Goal: Register for event/course

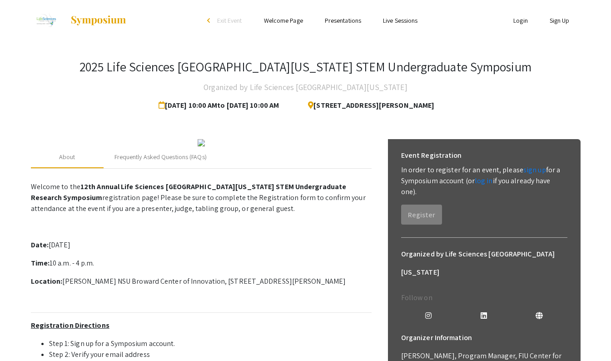
click at [10, 97] on app-registration-page-preview "2025 Life Sciences [GEOGRAPHIC_DATA][US_STATE] STEM Undergraduate Symposium Org…" at bounding box center [305, 282] width 611 height 482
click at [2, 66] on app-registration-page-preview "2025 Life Sciences [GEOGRAPHIC_DATA][US_STATE] STEM Undergraduate Symposium Org…" at bounding box center [305, 282] width 611 height 482
click at [532, 173] on link "sign up" at bounding box center [534, 170] width 23 height 10
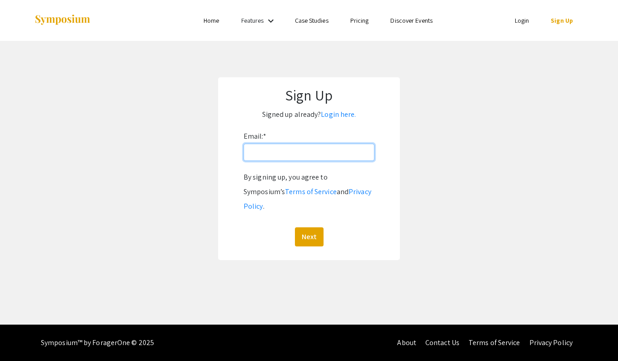
click at [270, 160] on input "Email: *" at bounding box center [308, 152] width 131 height 17
click at [230, 178] on form "Email: * By signing up, you agree to Symposium’s Terms of Service and Privacy P…" at bounding box center [308, 187] width 163 height 117
click at [321, 157] on input "Email: *" at bounding box center [308, 152] width 131 height 17
type input "[PERSON_NAME][EMAIL_ADDRESS][DOMAIN_NAME][PERSON_NAME]"
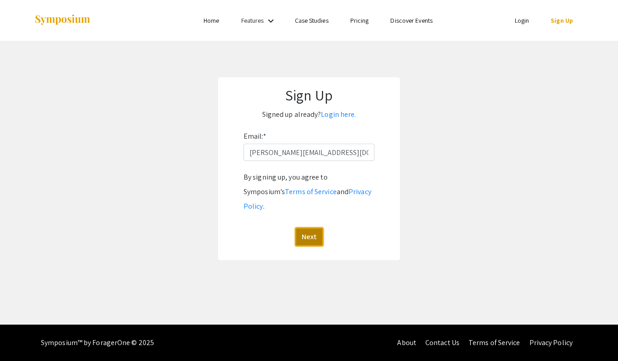
click at [313, 227] on button "Next" at bounding box center [309, 236] width 29 height 19
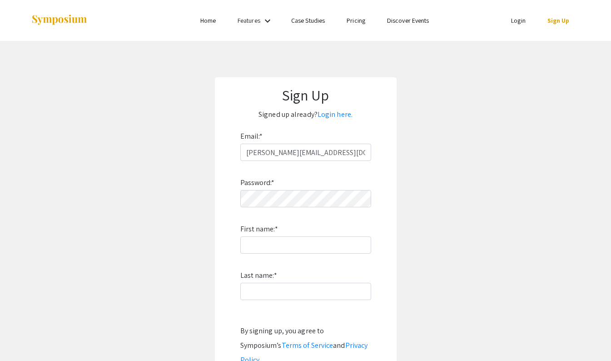
click at [312, 210] on div "Password: * First name: * Last name: * By signing up, you agree to Symposium’s …" at bounding box center [305, 280] width 131 height 239
click at [299, 246] on input "First name: *" at bounding box center [305, 244] width 131 height 17
type input "g"
type input "Gideon"
click at [251, 284] on input "Last name: *" at bounding box center [305, 290] width 131 height 17
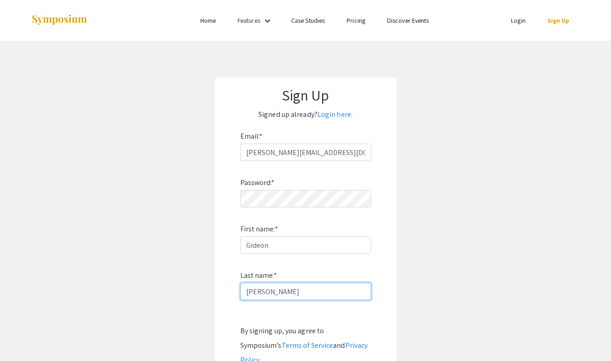
type input "[PERSON_NAME]"
click at [190, 254] on app-signup "Sign Up Signed up already? Login here. Email: * gideon.adams@mymail.barry.edu P…" at bounding box center [305, 245] width 611 height 336
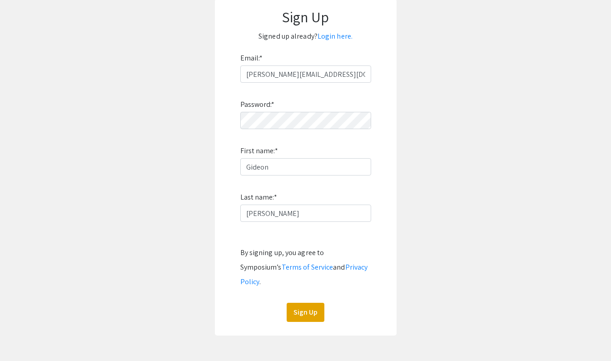
scroll to position [111, 0]
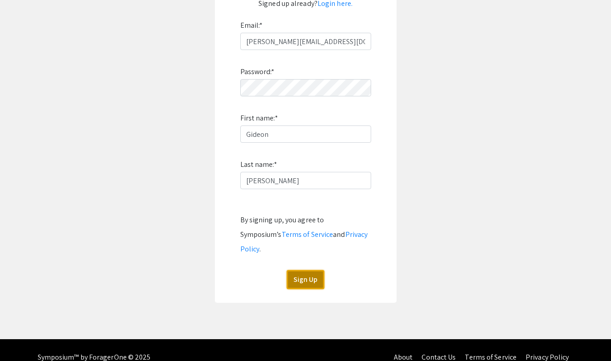
click at [310, 270] on button "Sign Up" at bounding box center [306, 279] width 38 height 19
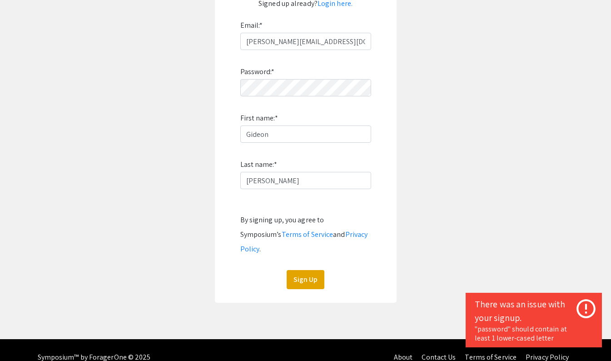
click at [139, 152] on app-signup "Sign Up Signed up already? Login here. Email: * gideon.adams@mymail.barry.edu P…" at bounding box center [305, 134] width 611 height 336
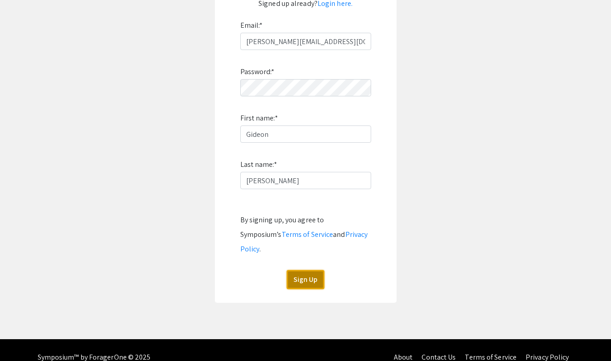
click at [305, 270] on button "Sign Up" at bounding box center [306, 279] width 38 height 19
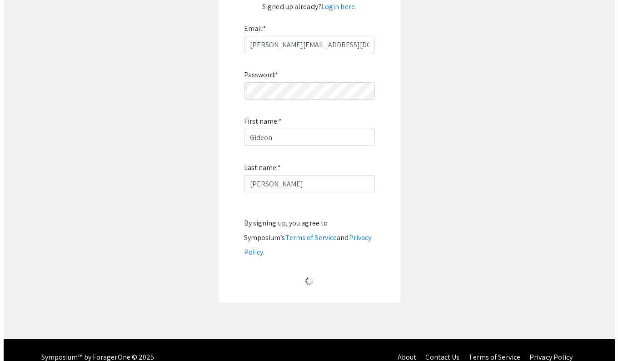
scroll to position [0, 0]
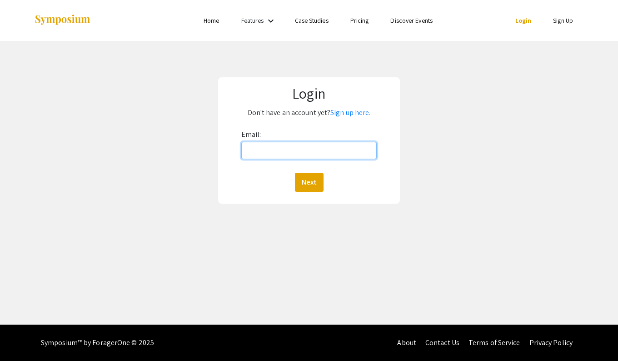
click at [289, 149] on input "Email:" at bounding box center [308, 150] width 135 height 17
type input "[PERSON_NAME][EMAIL_ADDRESS][DOMAIN_NAME][PERSON_NAME]"
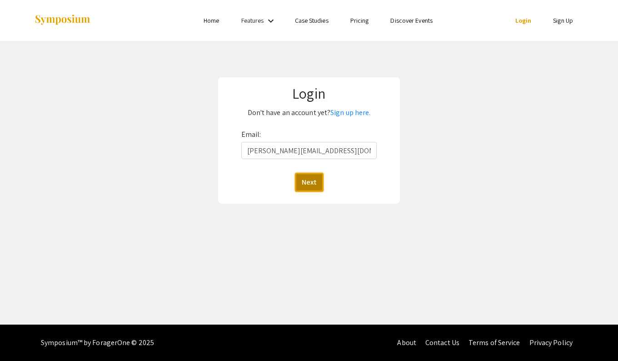
click at [305, 185] on button "Next" at bounding box center [309, 182] width 29 height 19
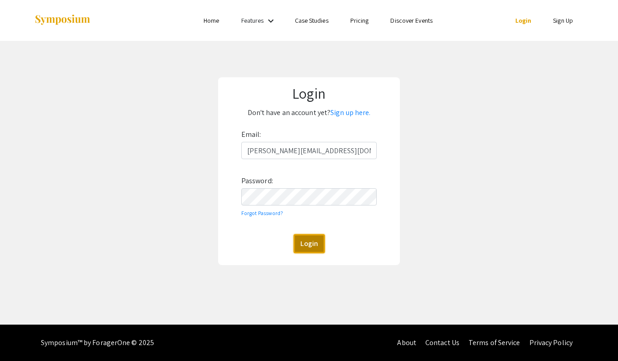
click at [313, 243] on button "Login" at bounding box center [308, 243] width 31 height 19
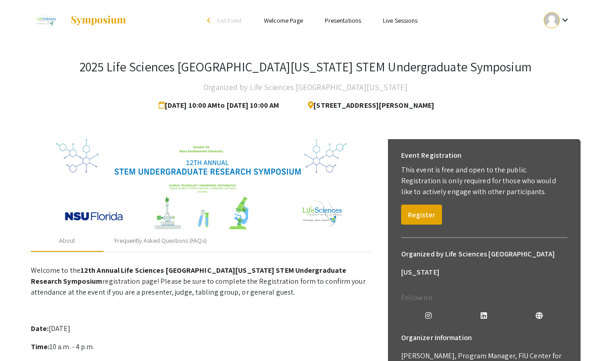
click at [350, 24] on link "Presentations" at bounding box center [343, 20] width 36 height 8
click at [426, 213] on button "Register" at bounding box center [421, 214] width 41 height 20
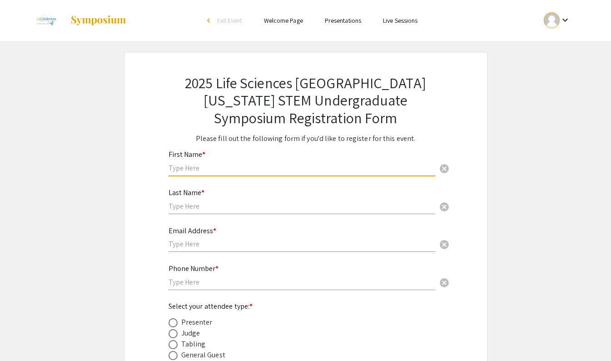
click at [229, 168] on input "text" at bounding box center [301, 168] width 267 height 10
type input "Gideon"
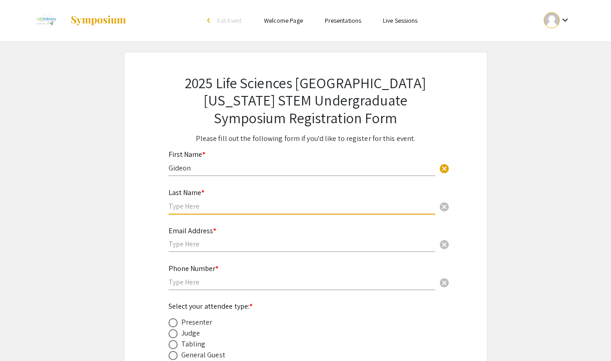
click at [248, 203] on input "text" at bounding box center [301, 206] width 267 height 10
type input "[PERSON_NAME]"
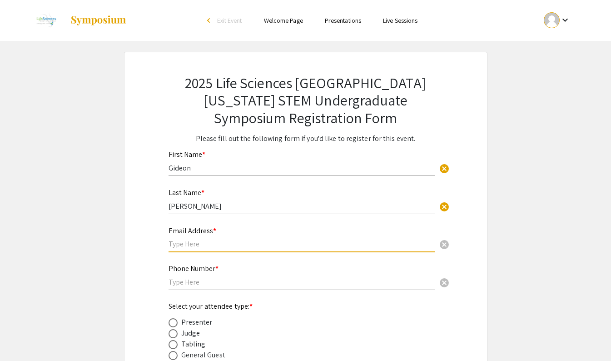
click at [194, 247] on input "text" at bounding box center [301, 244] width 267 height 10
type input "[PERSON_NAME][EMAIL_ADDRESS][DOMAIN_NAME][PERSON_NAME]"
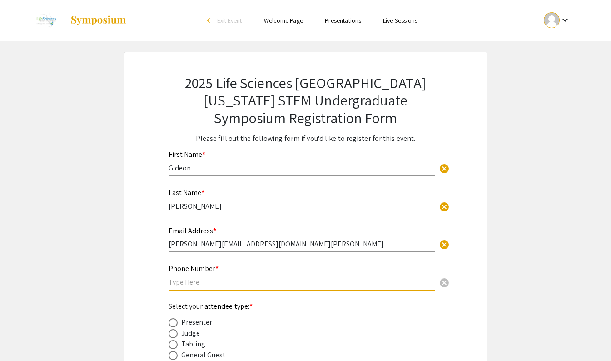
click at [203, 278] on input "text" at bounding box center [301, 282] width 267 height 10
type input "7863259669"
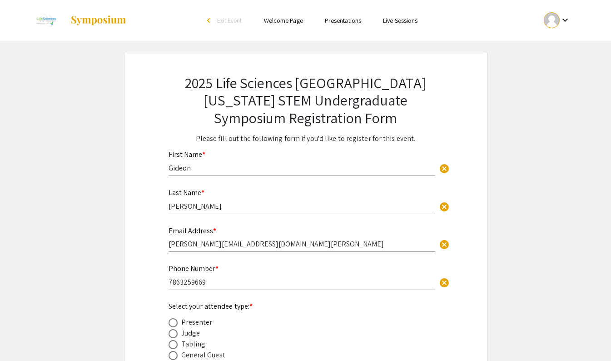
click at [122, 278] on app-registration-form-submission "2025 Life Sciences [GEOGRAPHIC_DATA][US_STATE] STEM Undergraduate Symposium Reg…" at bounding box center [305, 238] width 611 height 372
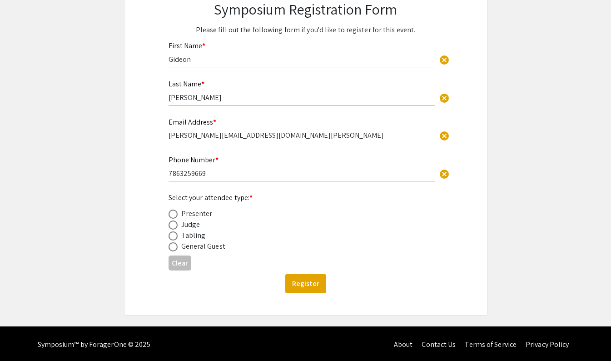
scroll to position [111, 0]
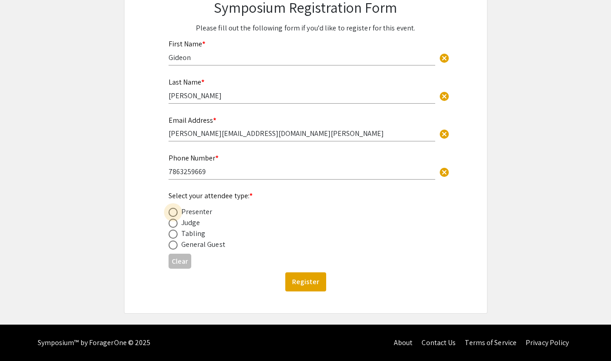
click at [172, 213] on span at bounding box center [172, 212] width 9 height 9
click at [172, 213] on input "radio" at bounding box center [172, 212] width 9 height 9
radio input "true"
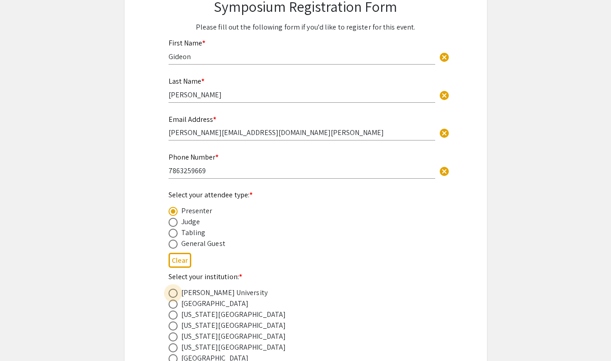
click at [171, 292] on span at bounding box center [172, 292] width 9 height 9
click at [171, 292] on input "radio" at bounding box center [172, 292] width 9 height 9
radio input "true"
click at [114, 262] on app-registration-form-submission "2025 Life Sciences [GEOGRAPHIC_DATA][US_STATE] STEM Undergraduate Symposium Reg…" at bounding box center [305, 305] width 611 height 728
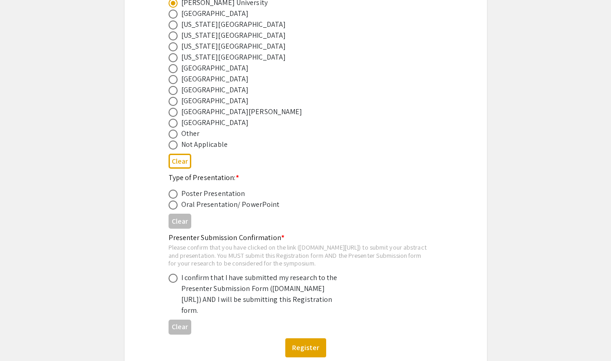
scroll to position [402, 0]
